Goal: Information Seeking & Learning: Understand process/instructions

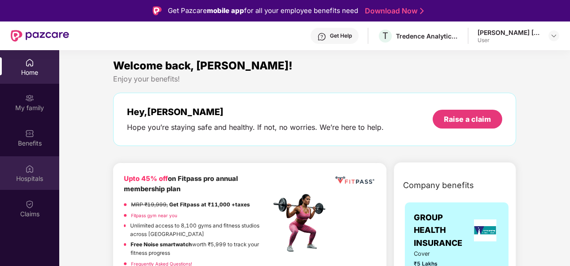
click at [29, 186] on div "Hospitals" at bounding box center [29, 174] width 59 height 34
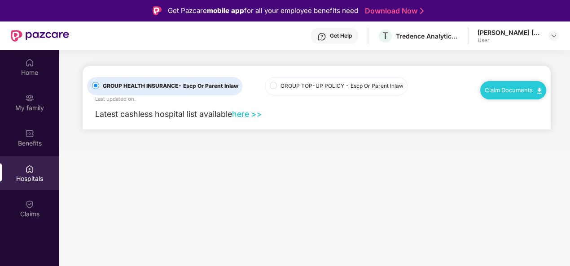
click at [503, 89] on link "Claim Documents" at bounding box center [513, 90] width 57 height 7
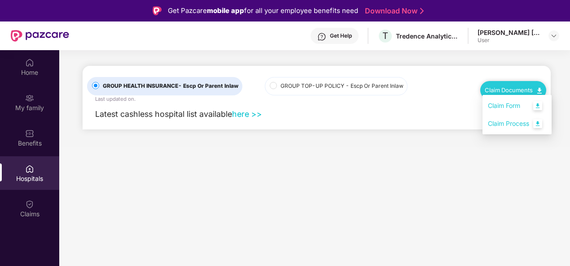
click at [507, 124] on link "Claim Process" at bounding box center [517, 123] width 58 height 19
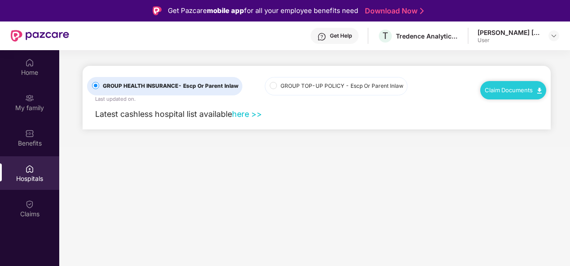
click at [503, 95] on div "Claim Documents" at bounding box center [513, 90] width 66 height 18
click at [24, 215] on div "Claims" at bounding box center [29, 214] width 59 height 9
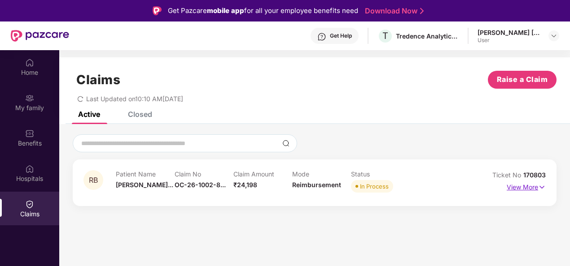
click at [526, 191] on p "View More" at bounding box center [525, 186] width 39 height 12
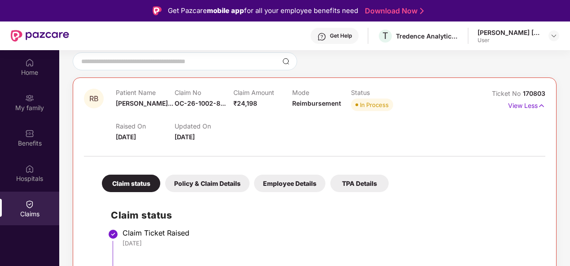
scroll to position [179, 0]
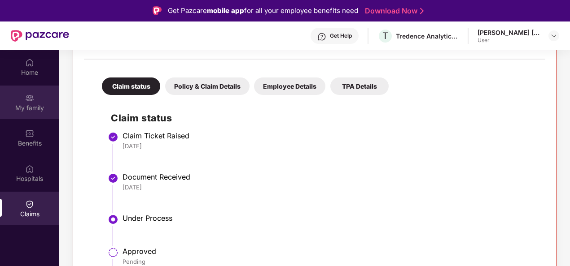
click at [24, 104] on div "My family" at bounding box center [29, 108] width 59 height 9
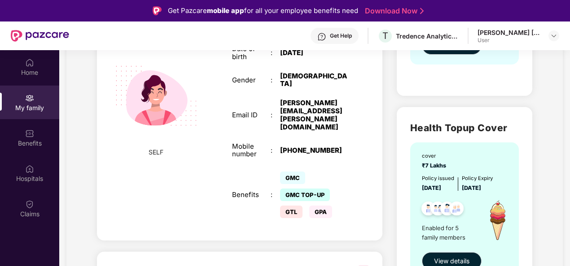
scroll to position [224, 0]
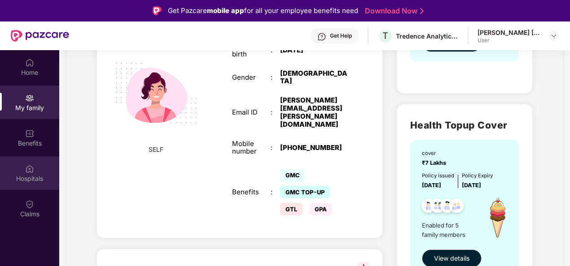
click at [31, 166] on img at bounding box center [29, 169] width 9 height 9
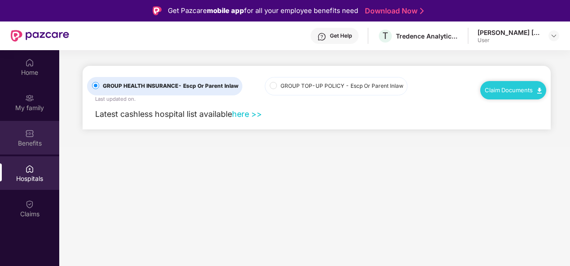
click at [32, 145] on div "Benefits" at bounding box center [29, 143] width 59 height 9
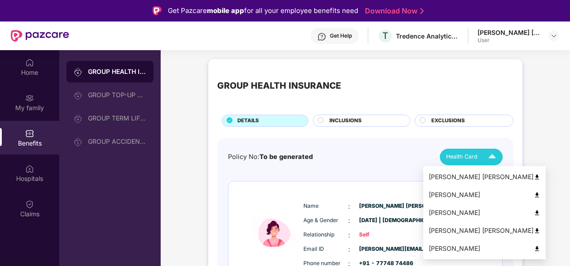
click at [467, 156] on span "Health Card" at bounding box center [461, 157] width 31 height 9
click at [461, 197] on div "[PERSON_NAME]" at bounding box center [484, 195] width 112 height 10
click at [454, 155] on span "Health Card" at bounding box center [461, 157] width 31 height 9
click at [465, 232] on div "[PERSON_NAME] [PERSON_NAME]" at bounding box center [484, 231] width 112 height 10
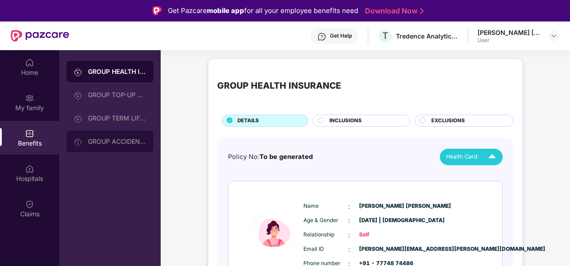
click at [109, 147] on div "GROUP ACCIDENTAL INSURANCE" at bounding box center [109, 142] width 87 height 22
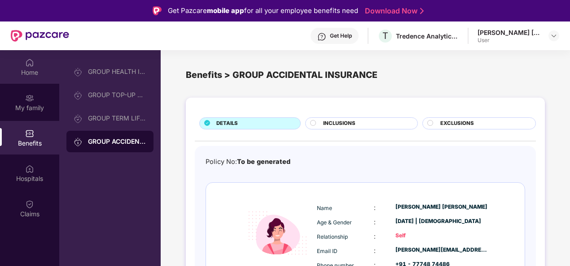
click at [38, 67] on div "Home" at bounding box center [29, 67] width 59 height 34
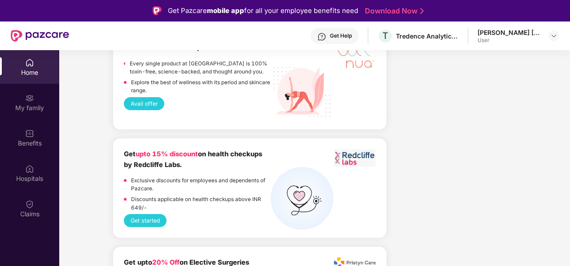
scroll to position [1205, 0]
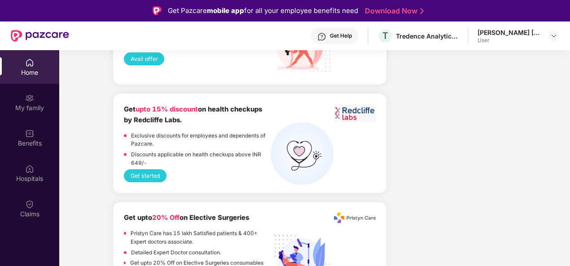
click at [145, 178] on button "Get started" at bounding box center [145, 176] width 43 height 13
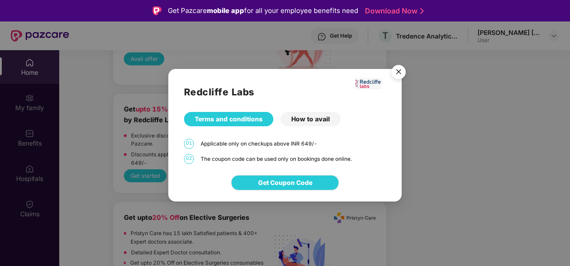
click at [398, 71] on img "Close" at bounding box center [398, 73] width 25 height 25
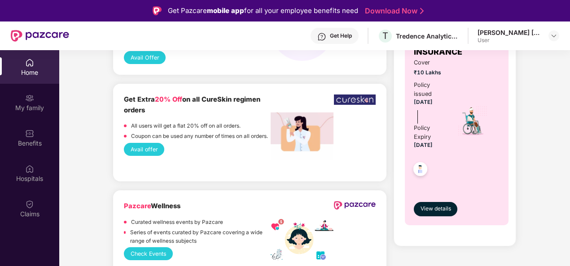
scroll to position [847, 0]
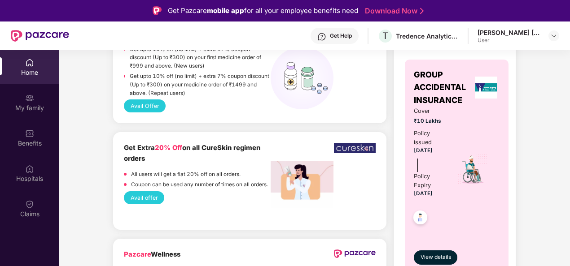
click at [136, 200] on button "Avail offer" at bounding box center [144, 198] width 40 height 13
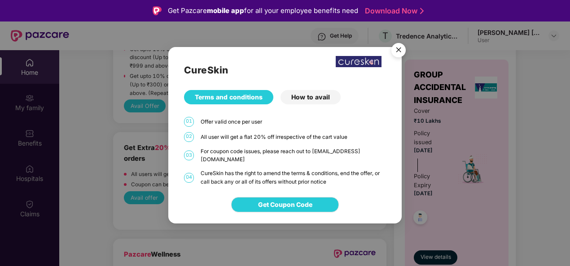
click at [312, 101] on div "How to avail" at bounding box center [310, 97] width 60 height 14
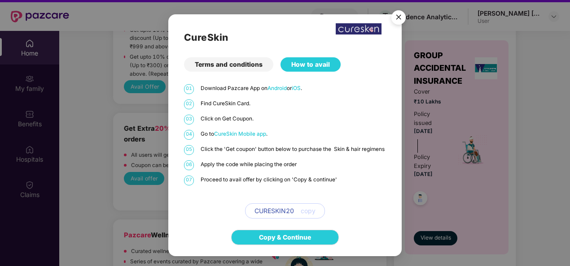
scroll to position [5, 0]
